Goal: Task Accomplishment & Management: Manage account settings

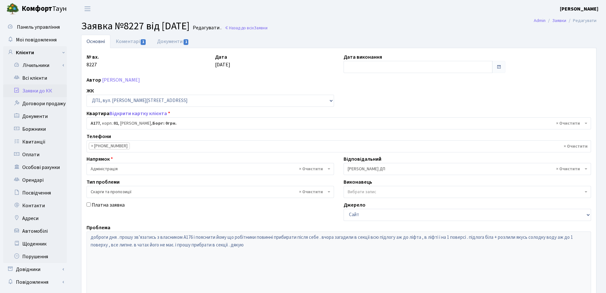
select select "34216"
select select "55"
click at [139, 42] on link "Коментарі 1" at bounding box center [130, 41] width 41 height 13
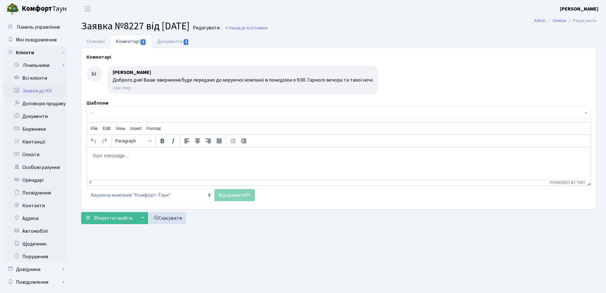
click at [111, 157] on body "Rich Text Area. Press ALT-0 for help." at bounding box center [339, 155] width 494 height 7
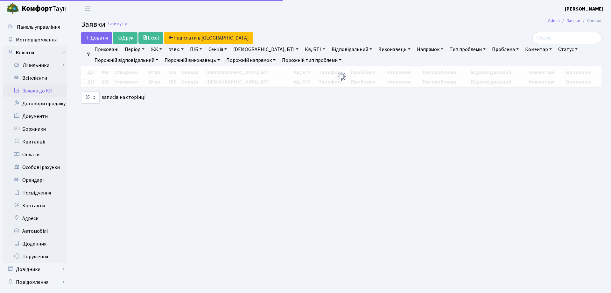
select select "25"
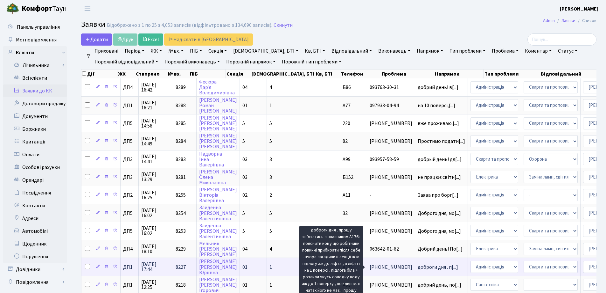
click at [418, 267] on span "доброги дня . п[...]" at bounding box center [438, 266] width 40 height 7
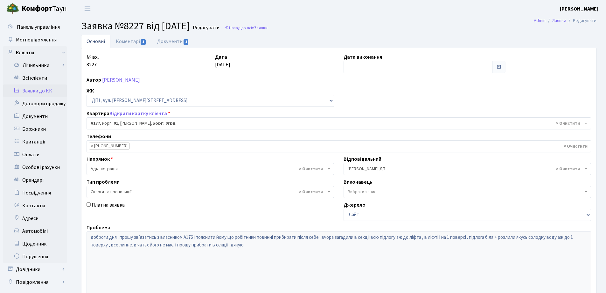
select select "34216"
select select "55"
click at [125, 41] on link "Коментарі 1" at bounding box center [130, 41] width 41 height 13
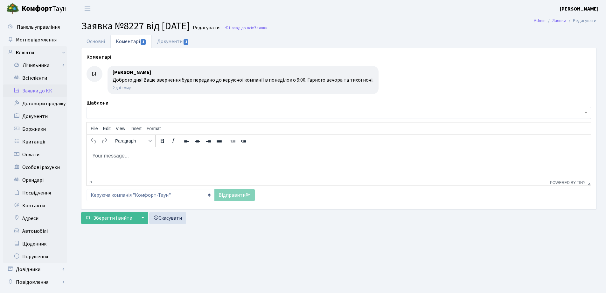
click at [113, 155] on body "Rich Text Area. Press ALT-0 for help." at bounding box center [339, 155] width 494 height 7
click at [192, 155] on p "Доброго дня. Зв'язувались з власником кв А176" at bounding box center [339, 155] width 494 height 7
click at [210, 153] on p "Доброго дня. Зв'язувались з власником кв. А176" at bounding box center [339, 155] width 494 height 7
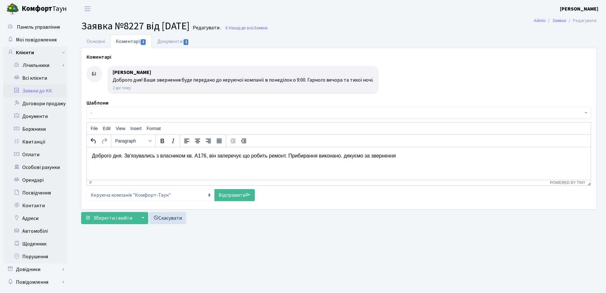
click at [346, 156] on p "Доброго дня. Зв'язувались з власником кв. А176, він заперечує що робить ремонт.…" at bounding box center [339, 155] width 494 height 7
click at [398, 157] on p "Доброго дня. Зв'язувались з власником кв. А176, він заперечує що робить ремонт.…" at bounding box center [339, 155] width 494 height 7
click at [123, 217] on span "Зберегти і вийти" at bounding box center [112, 217] width 39 height 7
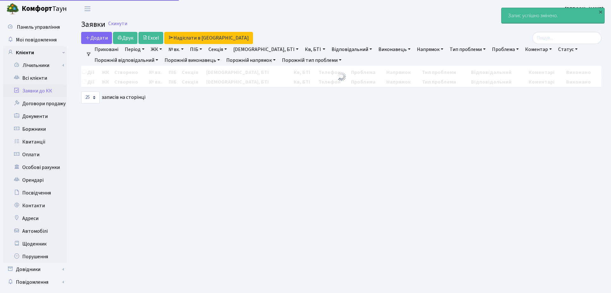
select select "25"
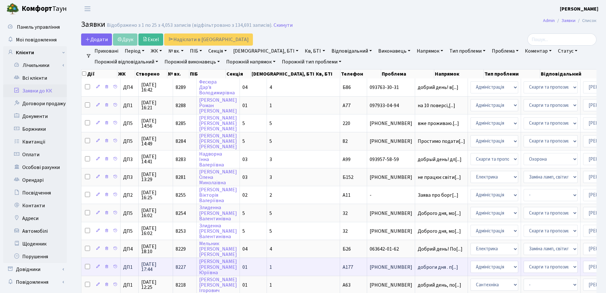
click at [415, 270] on td "доброги дня . п[...]" at bounding box center [441, 266] width 53 height 18
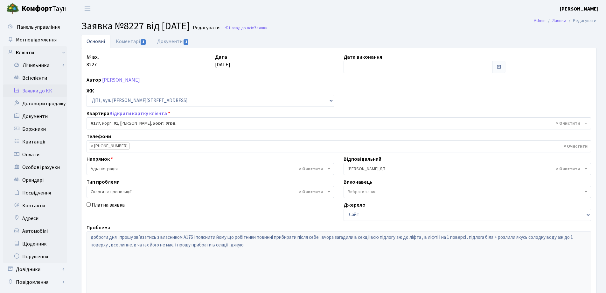
select select "34216"
select select "55"
click at [131, 42] on link "Коментарі 1" at bounding box center [130, 41] width 41 height 13
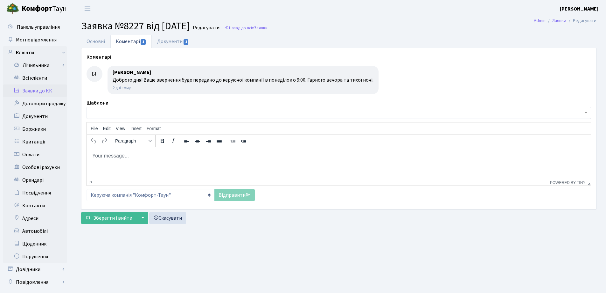
click at [110, 155] on body "Rich Text Area. Press ALT-0 for help." at bounding box center [339, 155] width 494 height 7
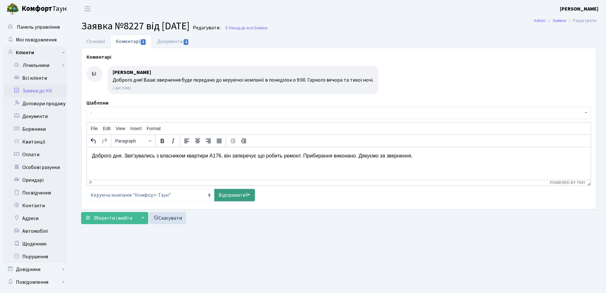
click at [230, 196] on link "Відправити" at bounding box center [235, 195] width 40 height 12
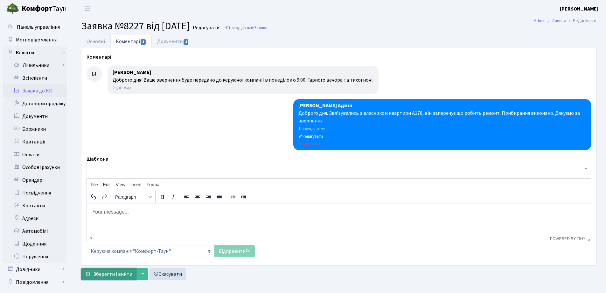
click at [113, 275] on span "Зберегти і вийти" at bounding box center [112, 273] width 39 height 7
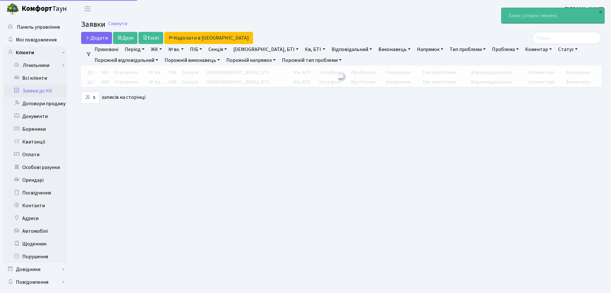
select select "25"
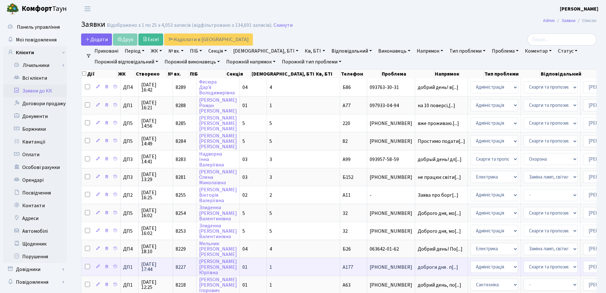
click at [415, 269] on td "доброги дня . п[...]" at bounding box center [441, 266] width 53 height 18
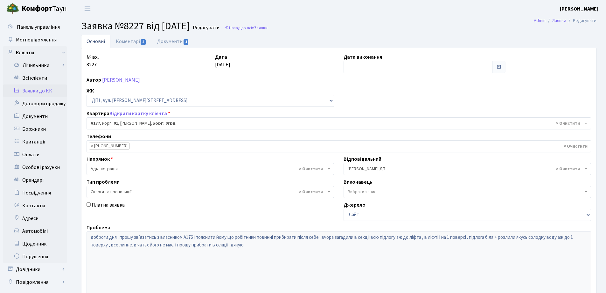
select select "34216"
select select "55"
click at [356, 66] on input "text" at bounding box center [418, 67] width 149 height 12
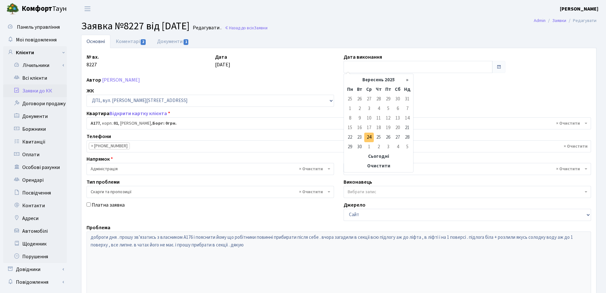
click at [368, 138] on td "24" at bounding box center [370, 137] width 10 height 10
type input "[DATE]"
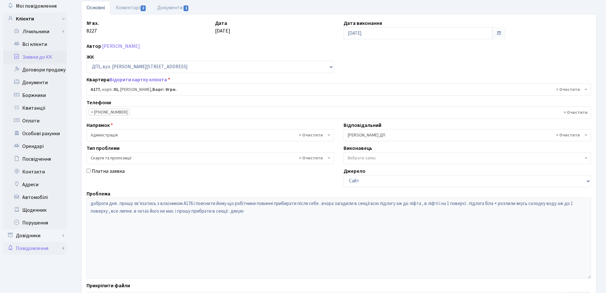
scroll to position [87, 0]
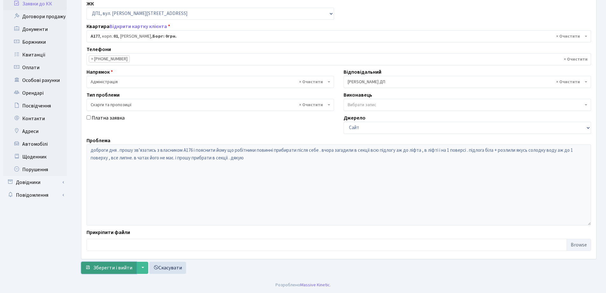
click at [115, 268] on span "Зберегти і вийти" at bounding box center [112, 267] width 39 height 7
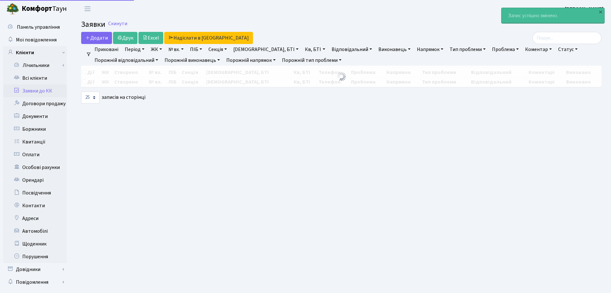
select select "25"
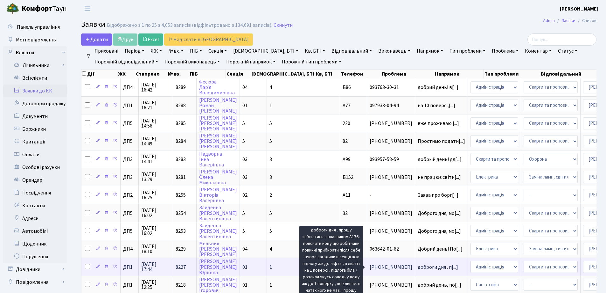
click at [418, 268] on span "доброги дня . п[...]" at bounding box center [438, 266] width 40 height 7
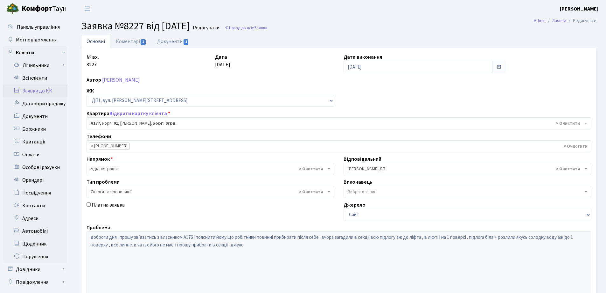
select select "34216"
select select "55"
click at [131, 42] on link "Коментарі 2" at bounding box center [130, 41] width 41 height 13
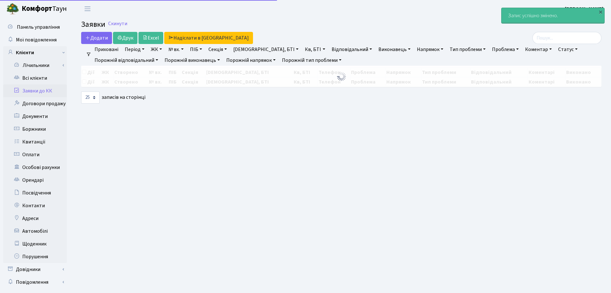
select select "25"
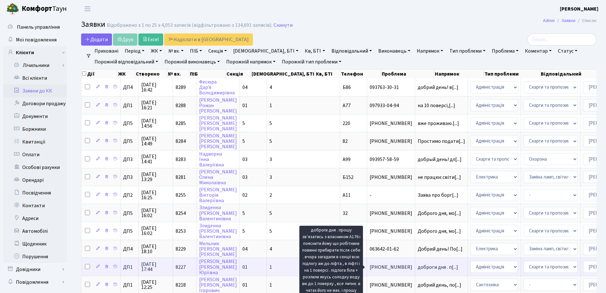
click at [418, 269] on span "доброги дня . п[...]" at bounding box center [438, 266] width 40 height 7
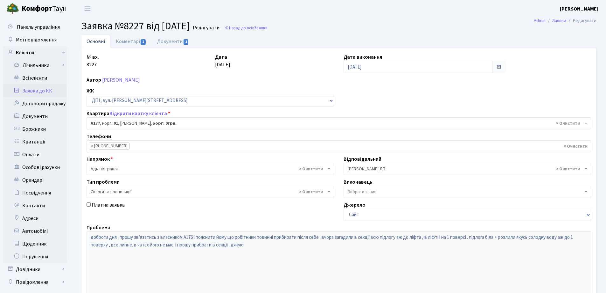
select select "34216"
select select "55"
click at [374, 67] on input "[DATE]" at bounding box center [418, 67] width 149 height 12
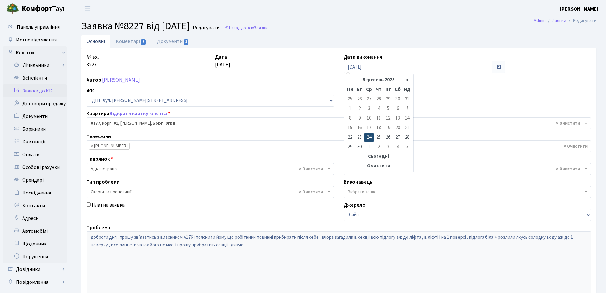
click at [369, 137] on td "24" at bounding box center [370, 137] width 10 height 10
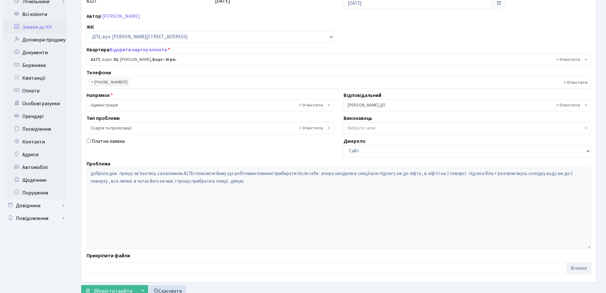
scroll to position [87, 0]
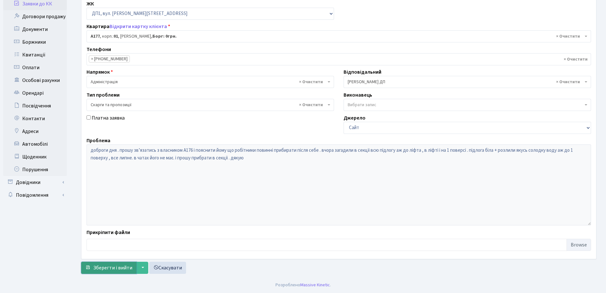
click at [101, 269] on span "Зберегти і вийти" at bounding box center [112, 267] width 39 height 7
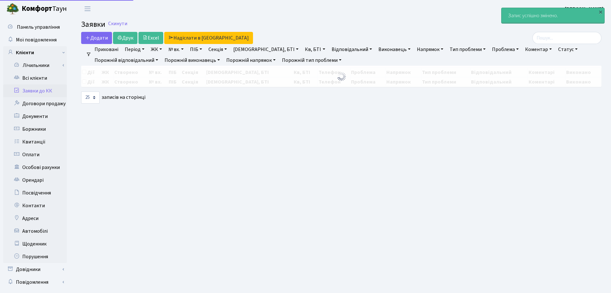
select select "25"
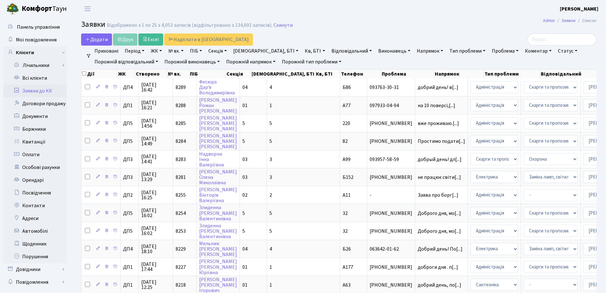
click at [37, 91] on link "Заявки до КК" at bounding box center [35, 90] width 64 height 13
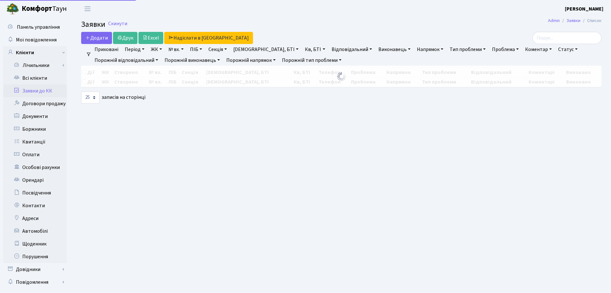
select select "25"
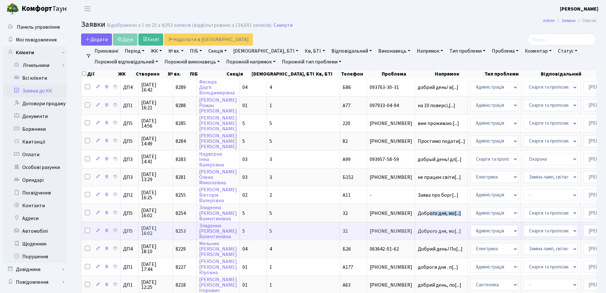
scroll to position [1, 0]
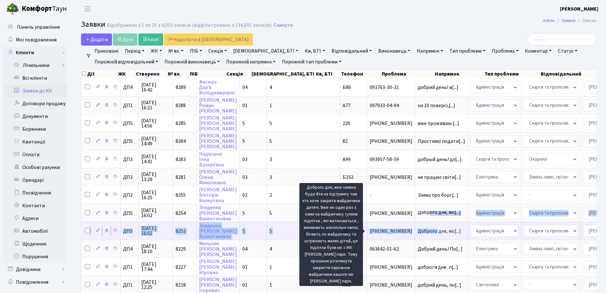
drag, startPoint x: 379, startPoint y: 211, endPoint x: 384, endPoint y: 229, distance: 19.0
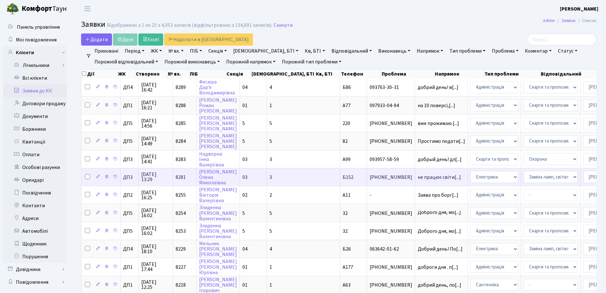
drag, startPoint x: 352, startPoint y: 42, endPoint x: 389, endPoint y: 177, distance: 139.9
click at [352, 42] on div "Додати Друк Excel Надіслати в КАН" at bounding box center [251, 39] width 341 height 12
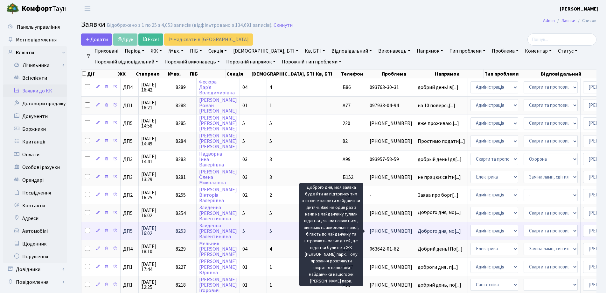
click at [418, 229] on span "Доброго дня, мо[...]" at bounding box center [439, 230] width 43 height 7
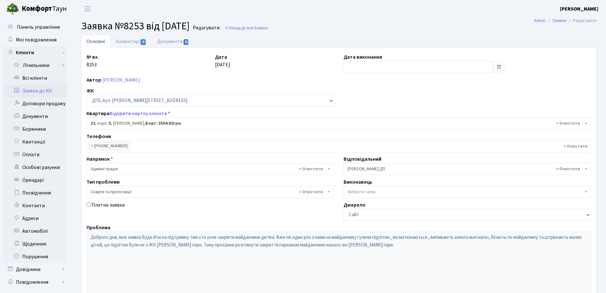
select select "45630"
select select "55"
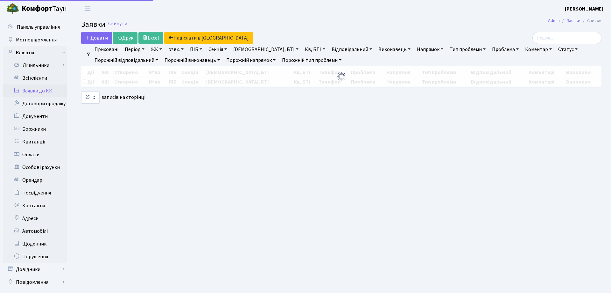
select select "25"
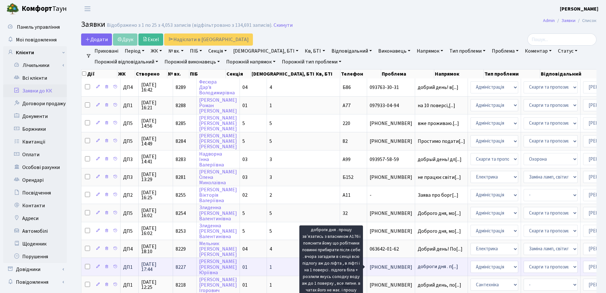
scroll to position [1, 0]
click at [418, 267] on span "доброги дня . п[...]" at bounding box center [438, 265] width 40 height 7
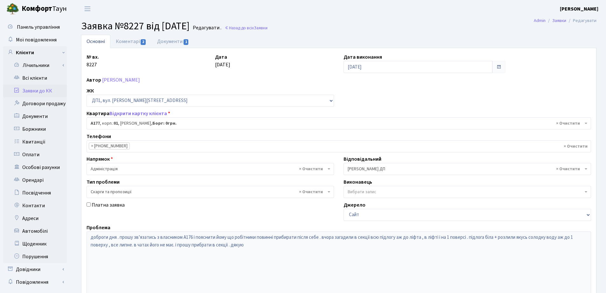
select select "34216"
select select "55"
click at [129, 42] on link "Коментарі 2" at bounding box center [130, 41] width 41 height 13
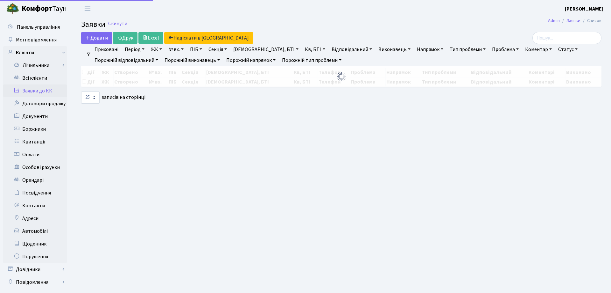
select select "25"
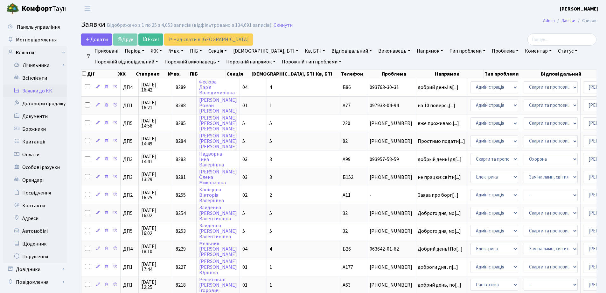
click at [556, 50] on link "Статус" at bounding box center [568, 51] width 25 height 11
click at [556, 89] on link "Не виконано" at bounding box center [581, 90] width 50 height 10
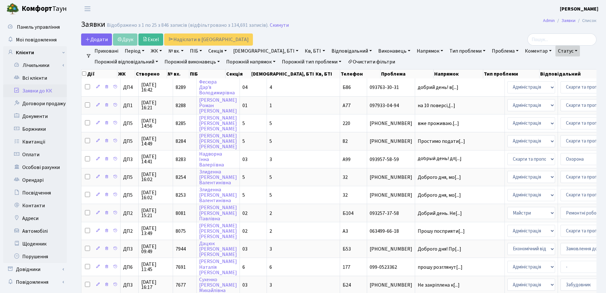
click at [390, 27] on h2 "Заявки Відображено з 1 по 25 з 846 записів (відфільтровано з 134,691 записів). …" at bounding box center [339, 25] width 516 height 11
click at [172, 8] on header "Комфорт Таун Зубар Н. Д. Мій обліковий запис Вийти" at bounding box center [303, 9] width 606 height 18
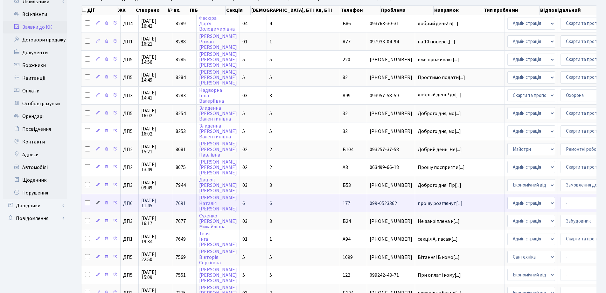
scroll to position [32, 0]
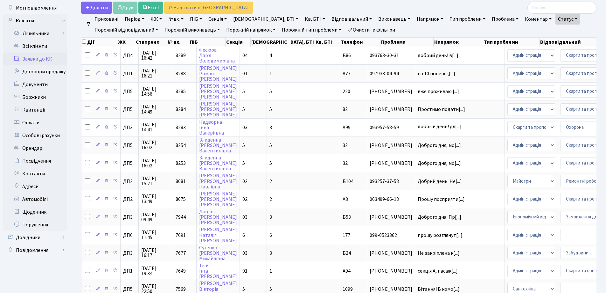
click at [556, 19] on link "Статус" at bounding box center [568, 19] width 25 height 11
click at [556, 31] on link "-" at bounding box center [581, 33] width 50 height 10
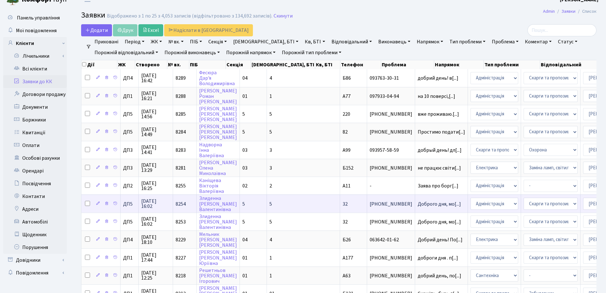
scroll to position [0, 0]
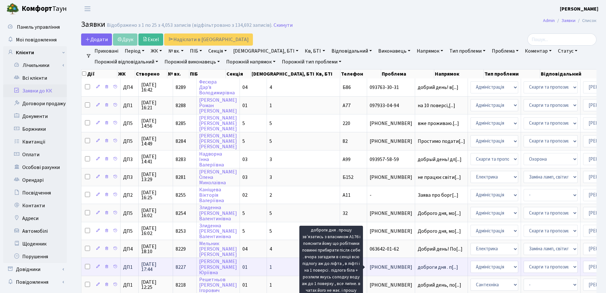
click at [418, 267] on span "доброги дня . п[...]" at bounding box center [438, 266] width 40 height 7
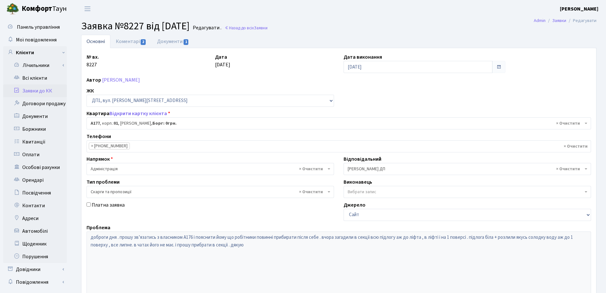
select select "34216"
select select "55"
click at [134, 41] on link "Коментарі 2" at bounding box center [130, 41] width 41 height 13
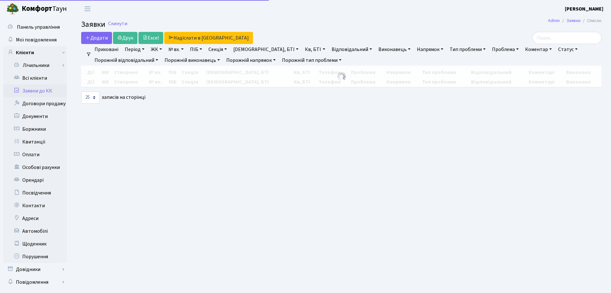
select select "25"
